Goal: Transaction & Acquisition: Purchase product/service

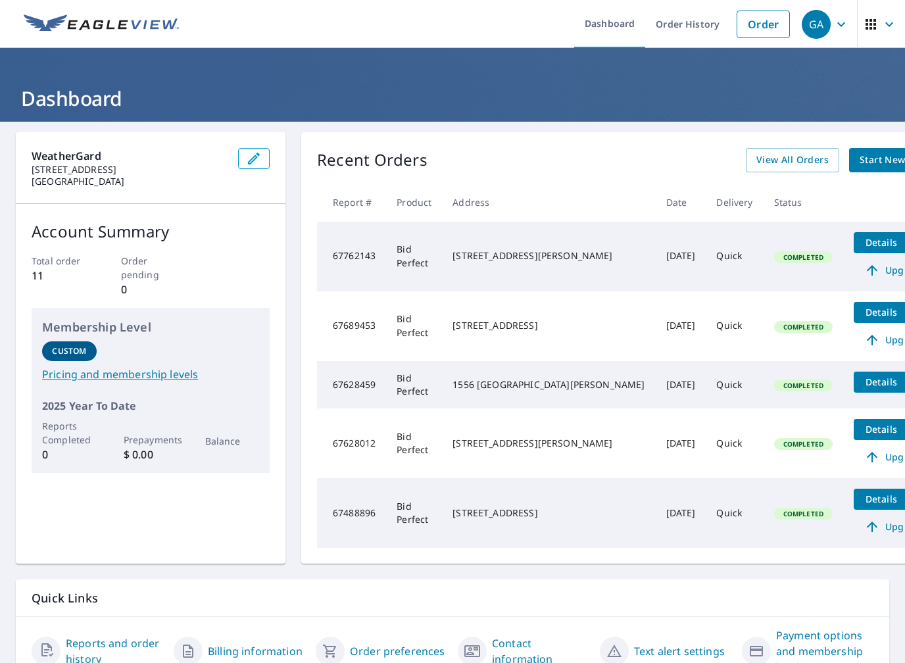
click at [861, 236] on span "Details" at bounding box center [880, 242] width 39 height 12
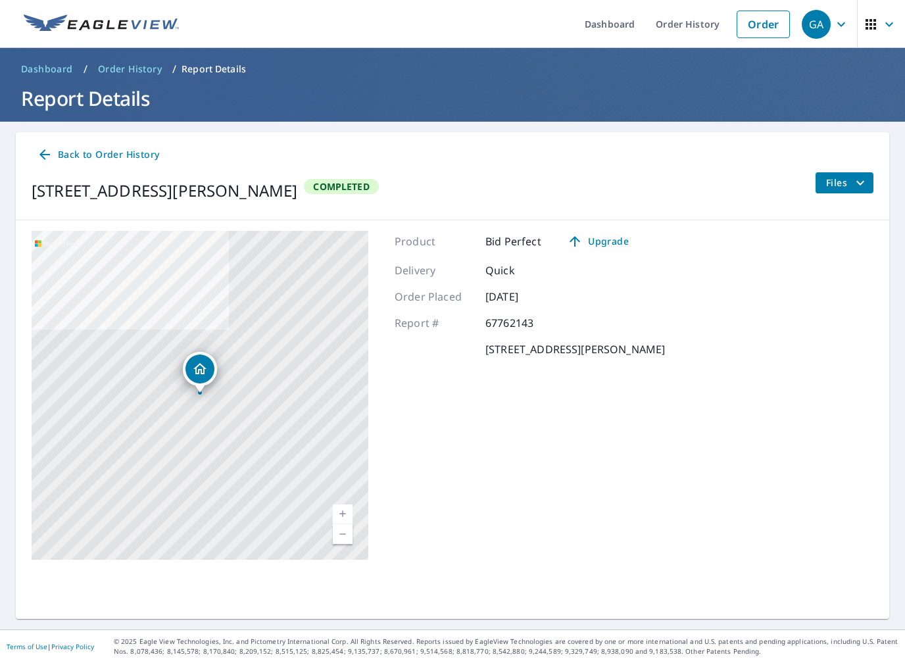
click at [48, 147] on icon at bounding box center [45, 155] width 16 height 16
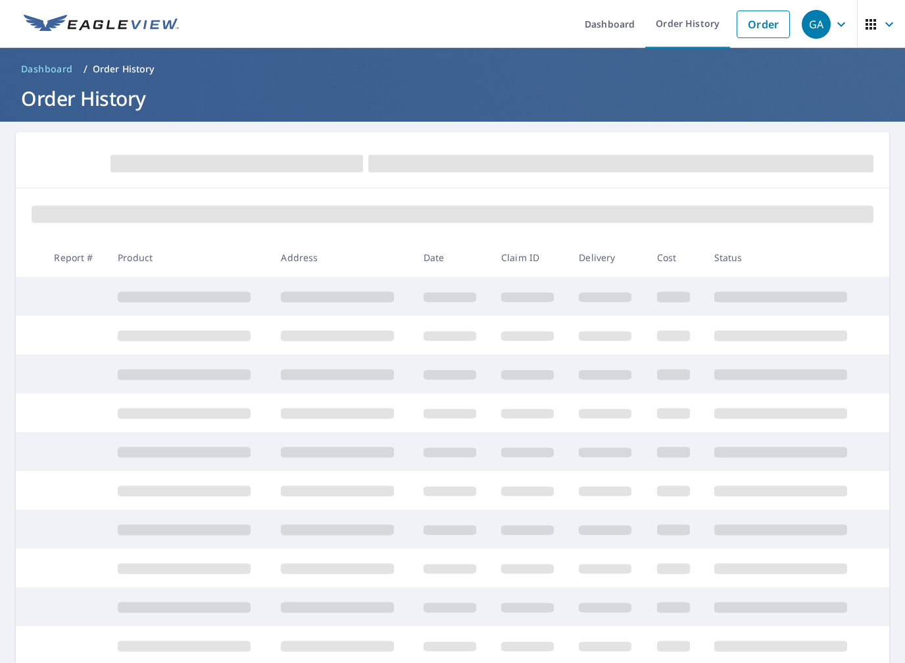
click at [762, 12] on link "Order" at bounding box center [763, 25] width 53 height 28
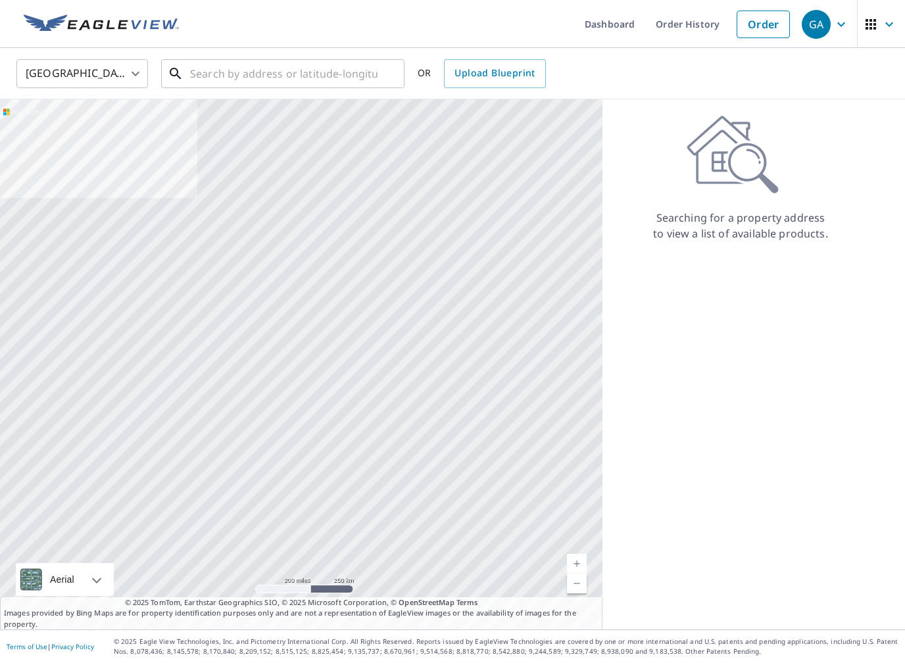
click at [366, 88] on div "​" at bounding box center [282, 73] width 243 height 29
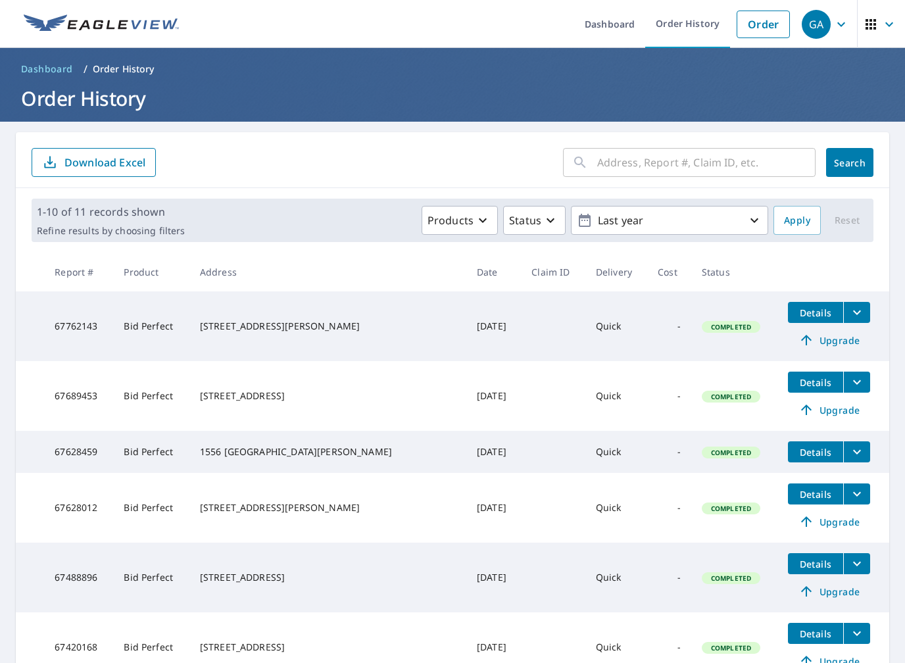
click at [766, 25] on link "Order" at bounding box center [763, 25] width 53 height 28
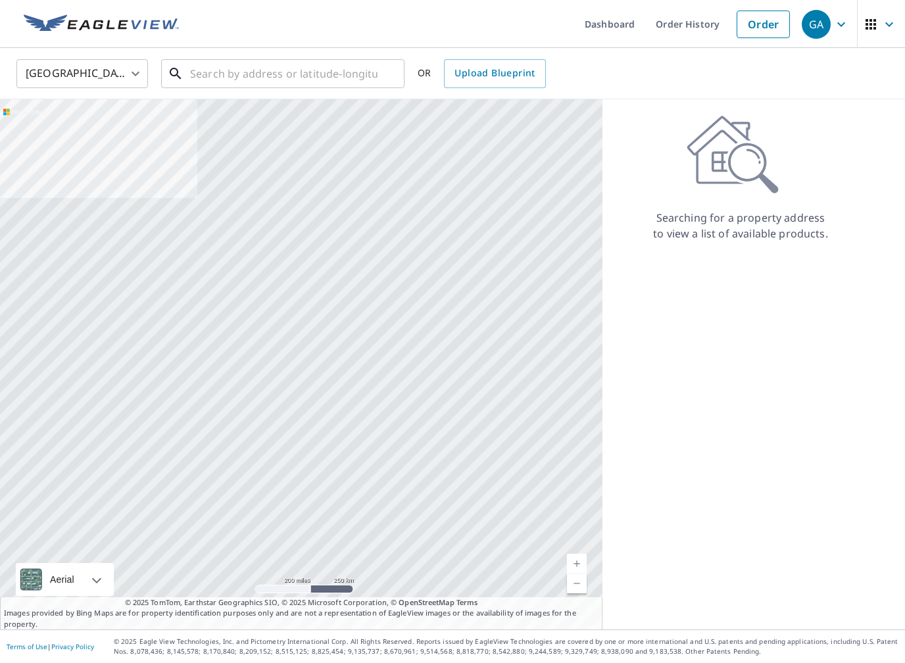
click at [356, 62] on input "text" at bounding box center [283, 73] width 187 height 37
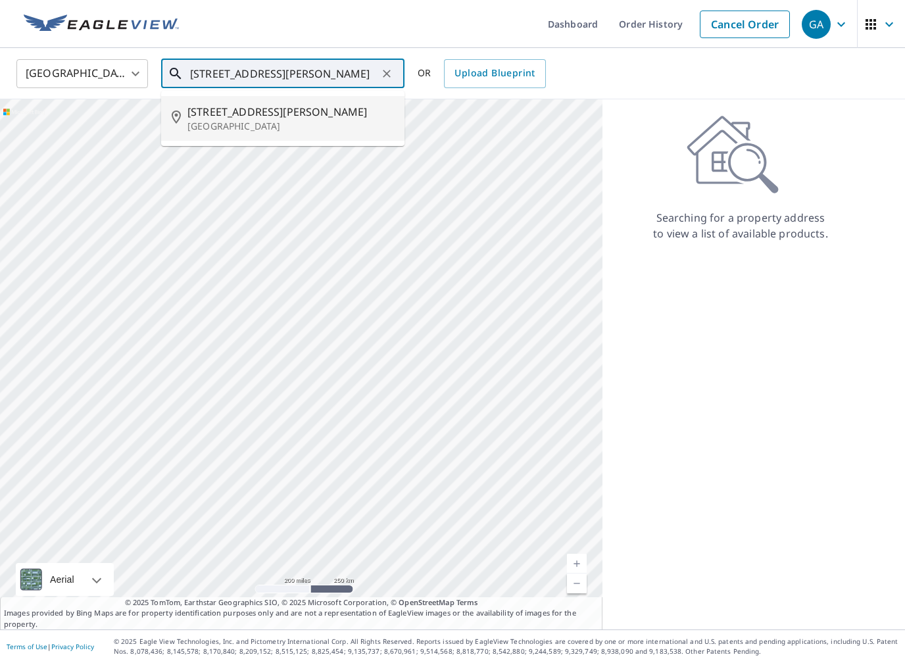
click at [209, 118] on span "[STREET_ADDRESS][PERSON_NAME]" at bounding box center [290, 112] width 206 height 16
type input "[STREET_ADDRESS][PERSON_NAME]"
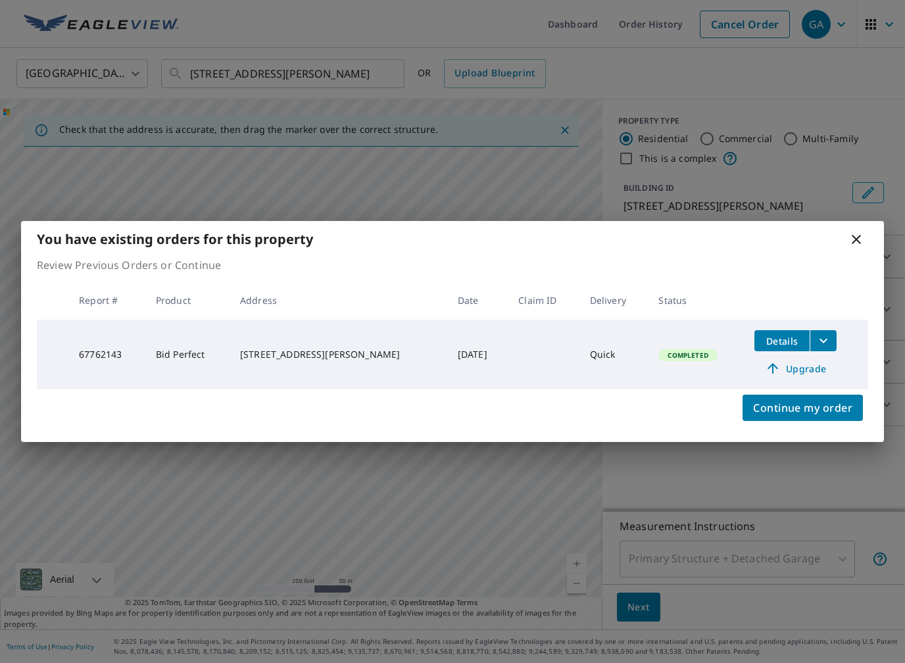
click at [837, 408] on span "Continue my order" at bounding box center [802, 408] width 99 height 18
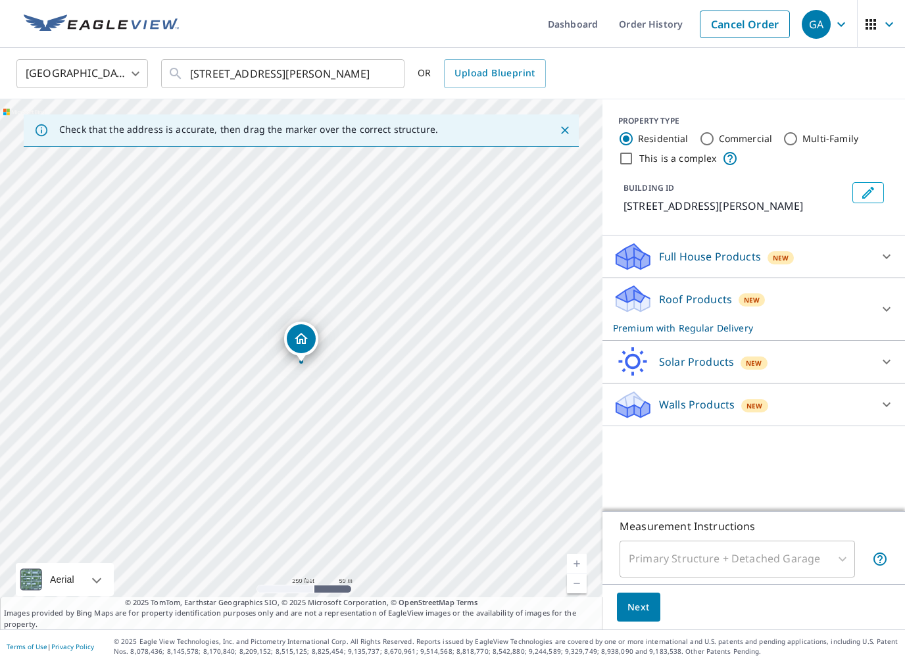
click at [894, 304] on icon at bounding box center [887, 309] width 16 height 16
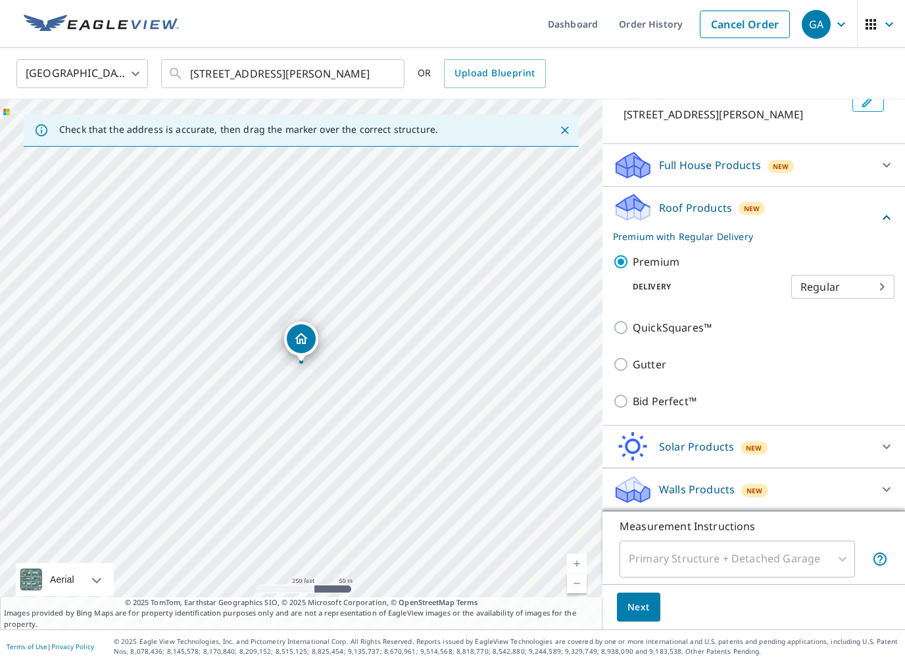
scroll to position [91, 0]
click at [673, 404] on p "Bid Perfect™" at bounding box center [665, 401] width 64 height 16
click at [633, 404] on input "Bid Perfect™" at bounding box center [623, 401] width 20 height 16
checkbox input "true"
checkbox input "false"
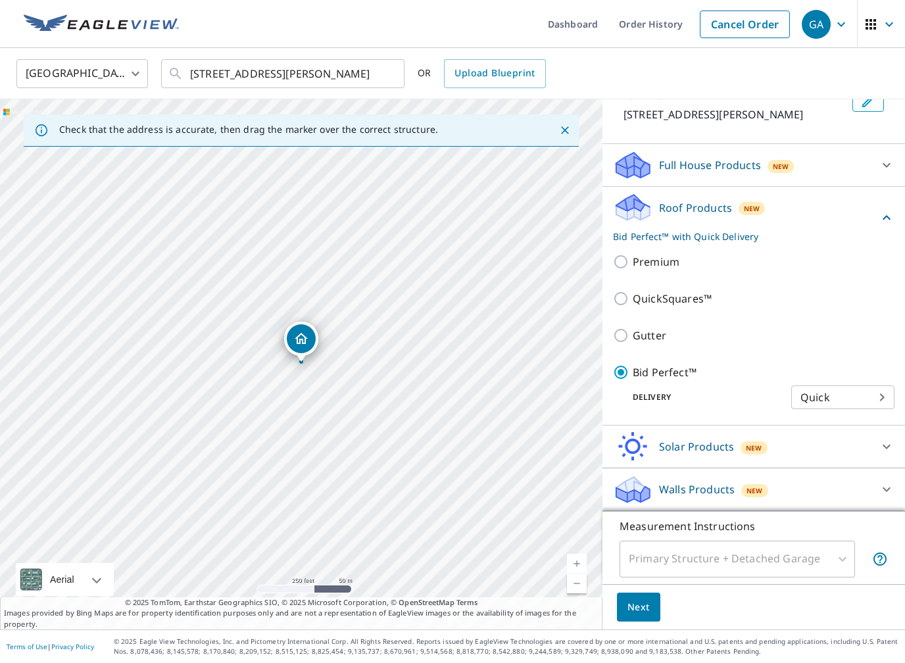
click at [645, 605] on span "Next" at bounding box center [638, 607] width 22 height 16
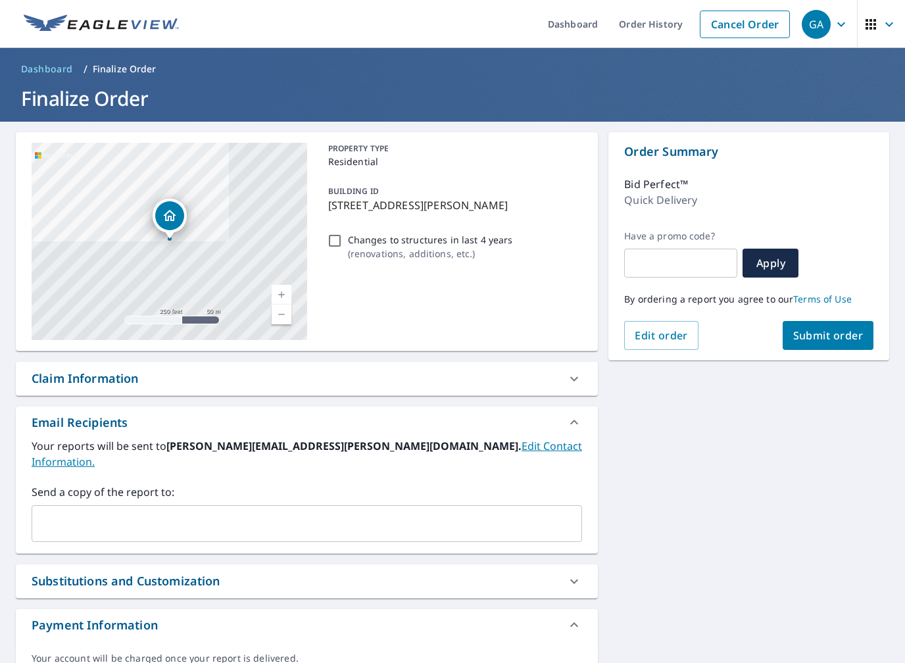
click at [284, 291] on link "Current Level 17, Zoom In" at bounding box center [282, 295] width 20 height 20
click at [283, 291] on link "Current Level 17, Zoom In" at bounding box center [282, 295] width 20 height 20
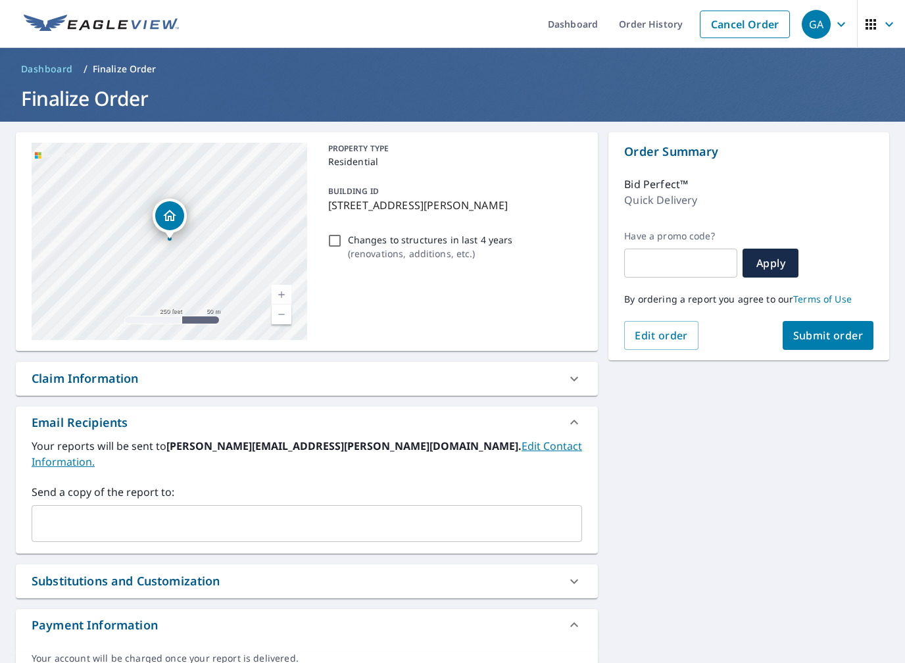
click at [286, 291] on link "Current Level 17.721024050297185, Zoom In" at bounding box center [282, 295] width 20 height 20
click at [279, 284] on div "[STREET_ADDRESS][PERSON_NAME]" at bounding box center [170, 241] width 276 height 197
click at [378, 167] on p "Residential" at bounding box center [452, 162] width 249 height 14
checkbox input "true"
click at [678, 345] on button "Edit order" at bounding box center [661, 335] width 74 height 29
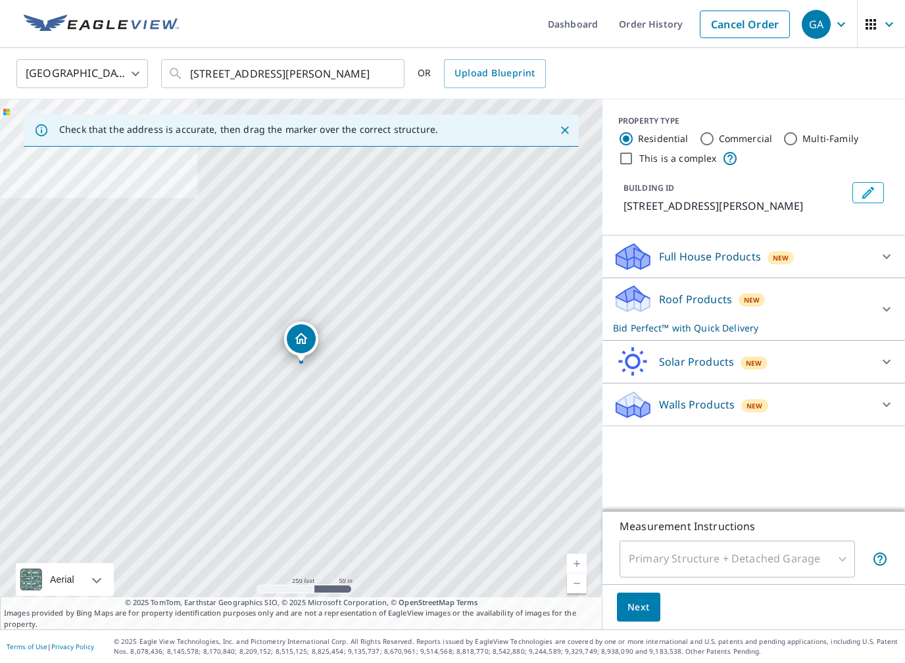
click at [876, 191] on button "Edit building 1" at bounding box center [868, 192] width 32 height 21
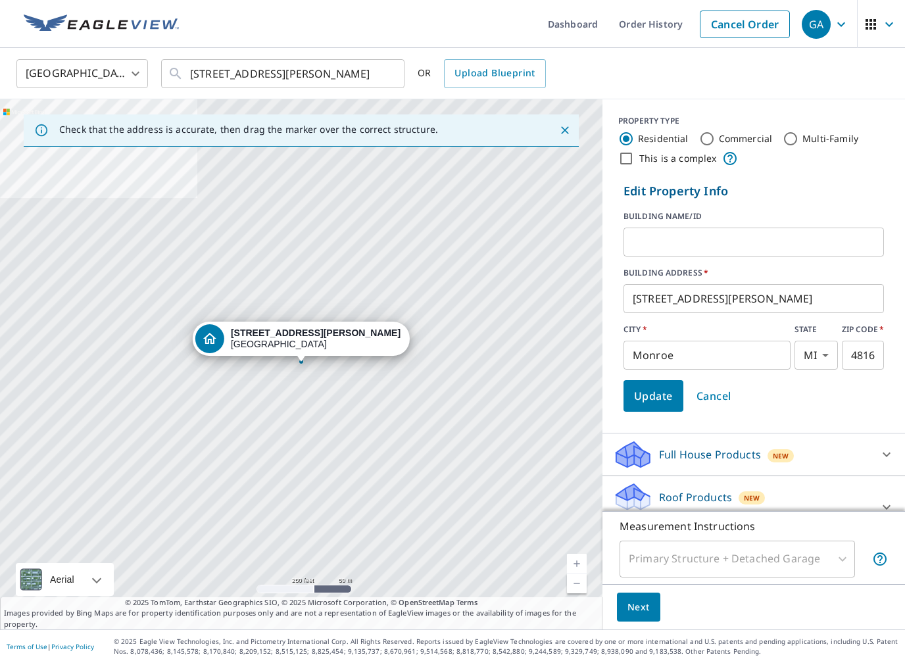
click at [877, 185] on p "Edit Property Info" at bounding box center [753, 191] width 260 height 18
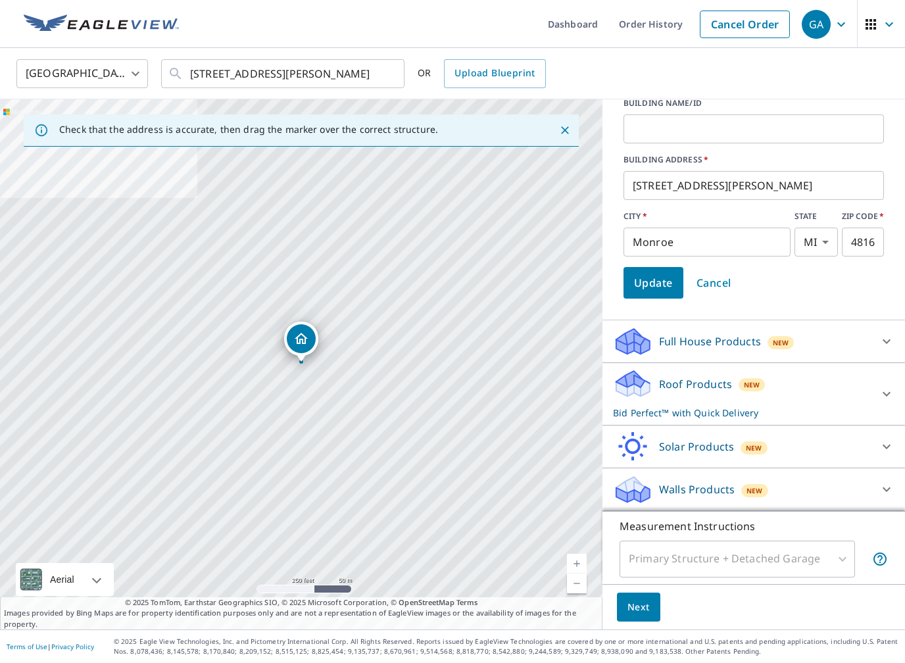
scroll to position [113, 0]
